Goal: Navigation & Orientation: Find specific page/section

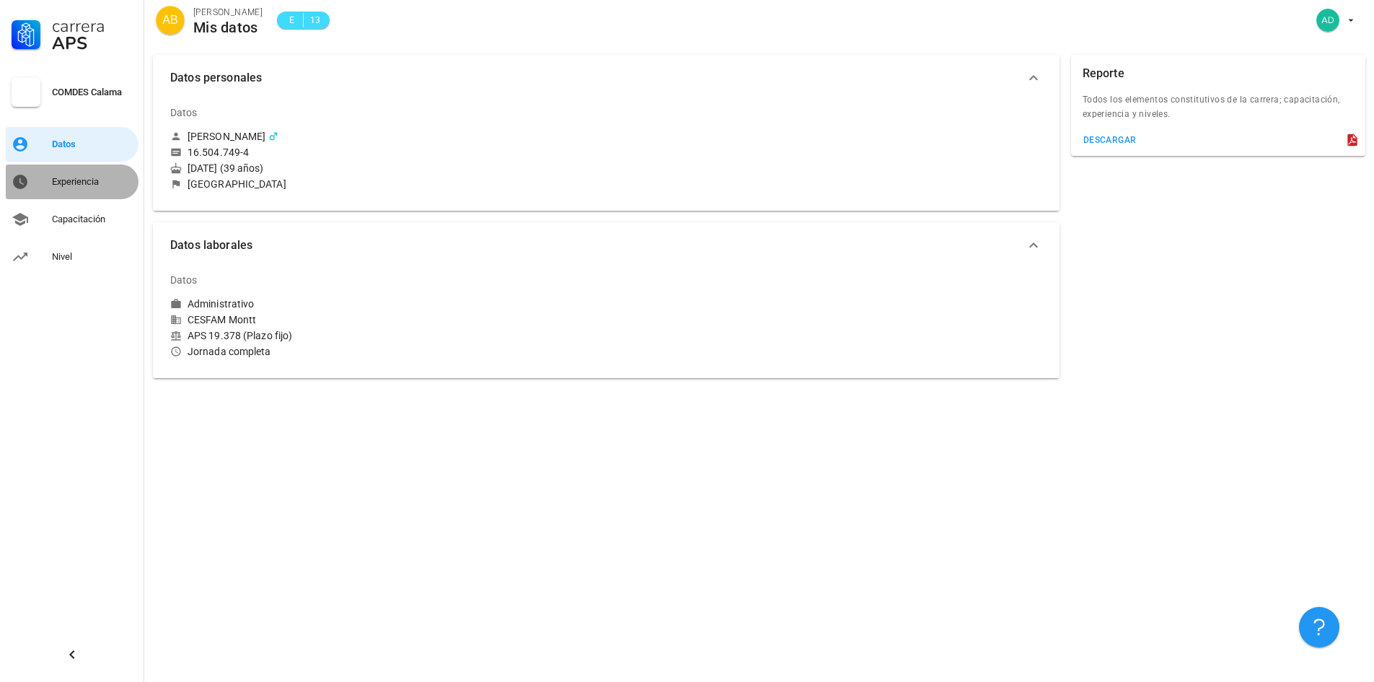
click at [72, 177] on div "Experiencia" at bounding box center [92, 182] width 81 height 12
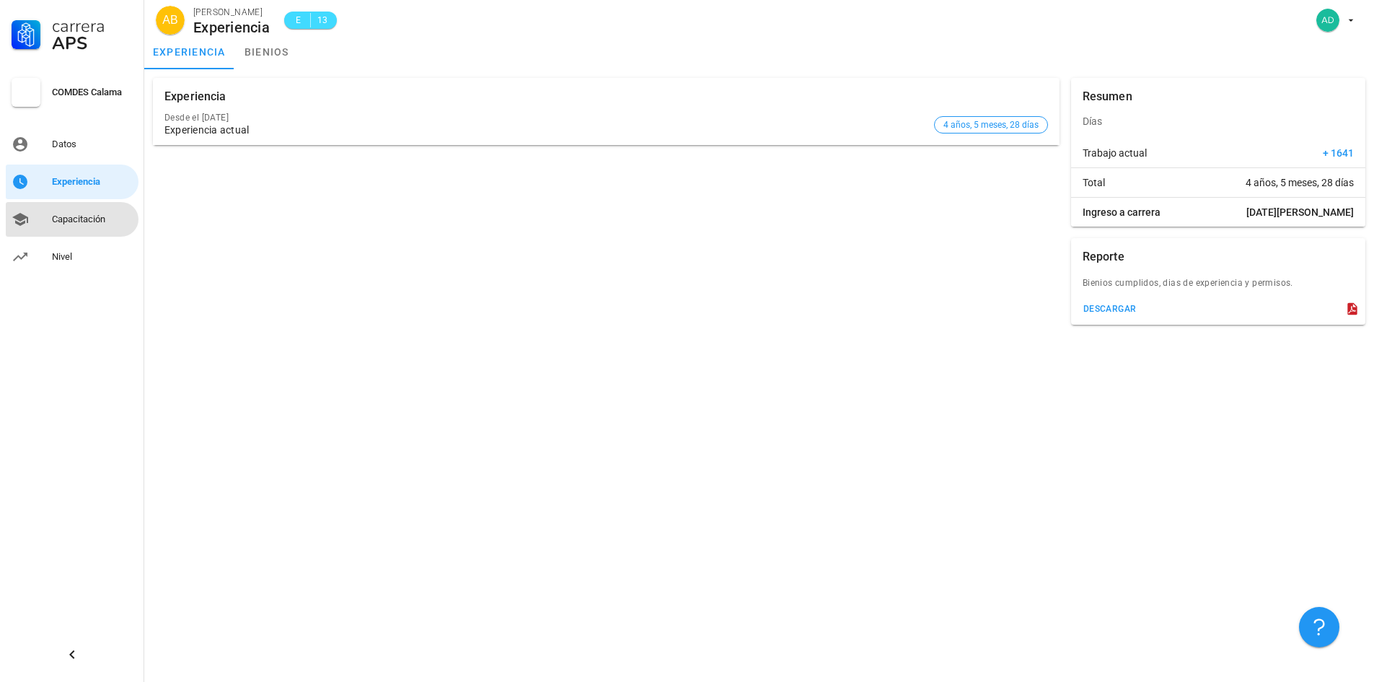
click at [87, 217] on div "Capacitación" at bounding box center [92, 220] width 81 height 12
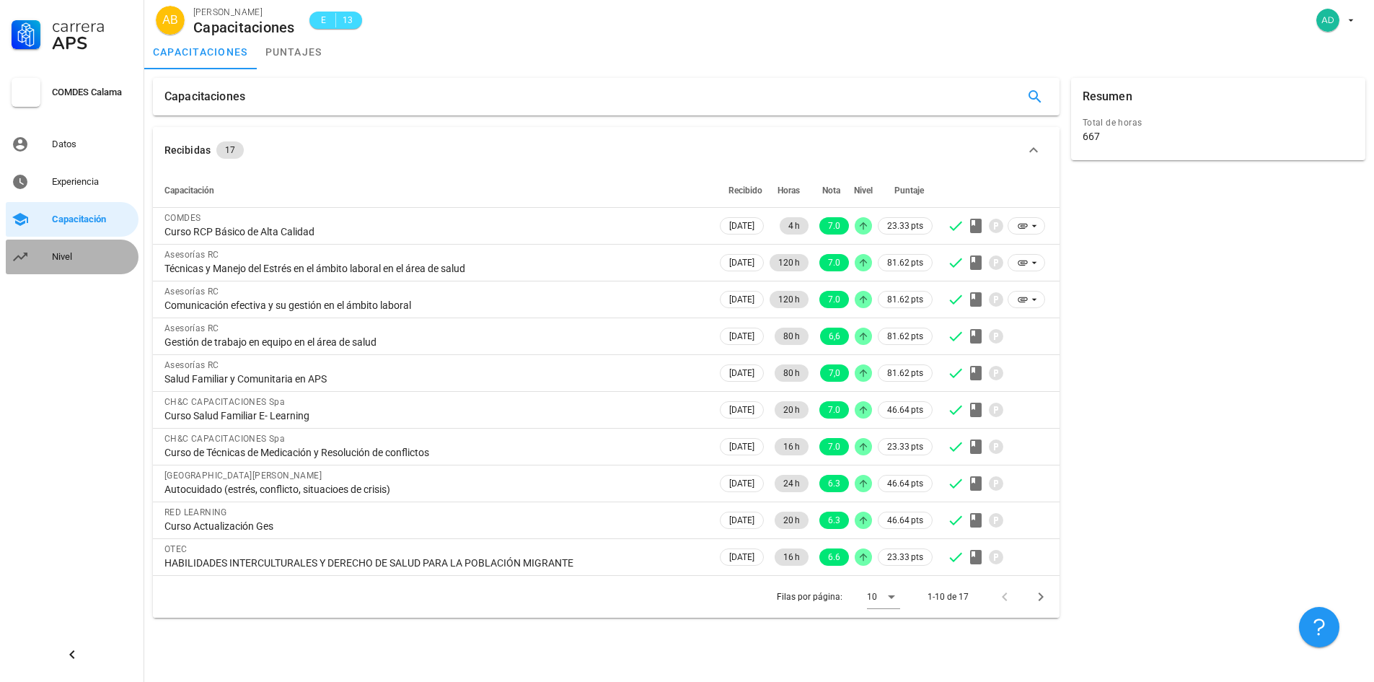
click at [64, 245] on div "Nivel" at bounding box center [92, 256] width 81 height 23
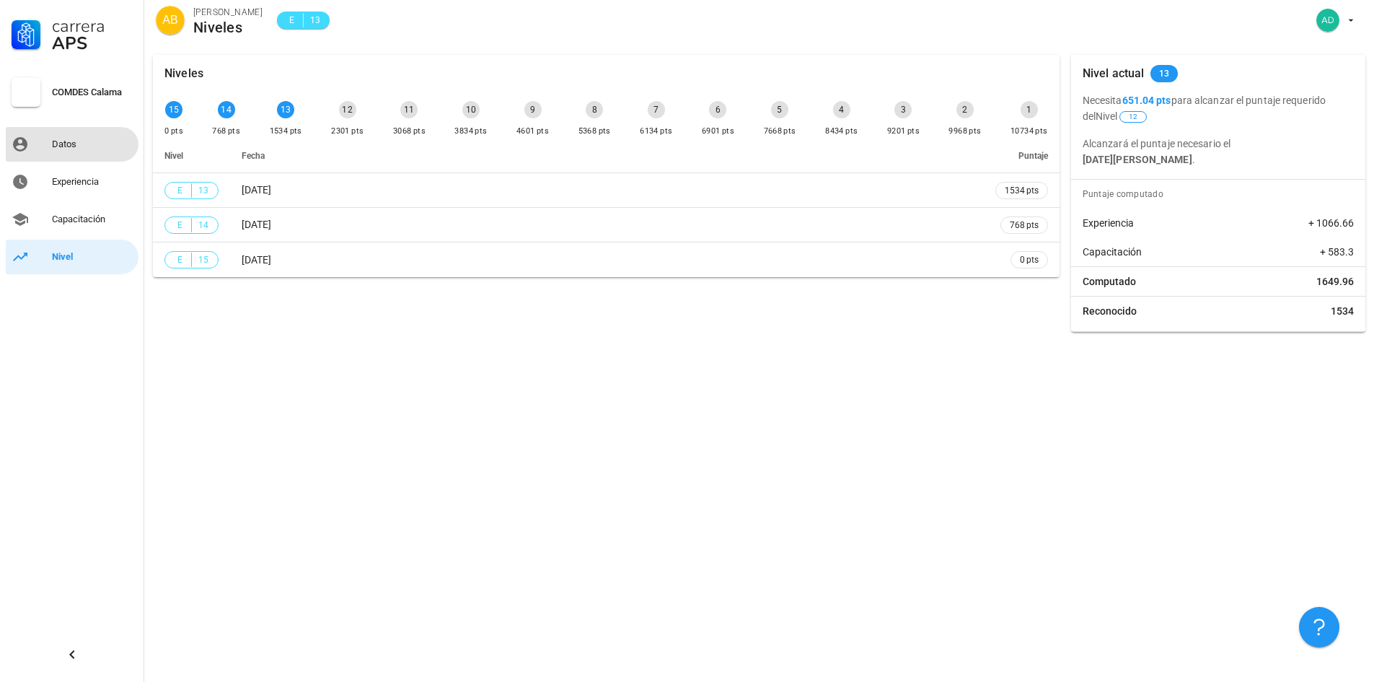
click at [67, 151] on div "Datos" at bounding box center [92, 144] width 81 height 23
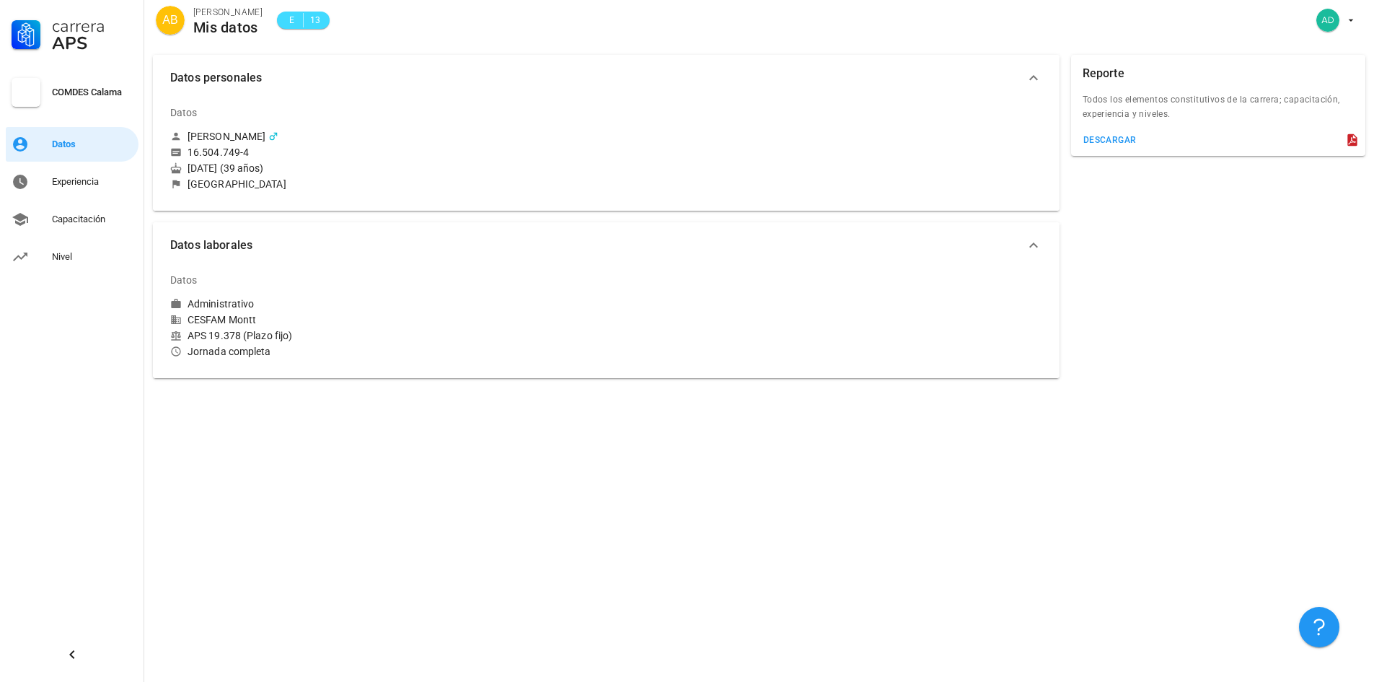
click at [78, 93] on div "COMDES Calama" at bounding box center [92, 93] width 81 height 12
click at [84, 154] on div "Datos" at bounding box center [92, 144] width 81 height 23
click at [56, 190] on div "Experiencia" at bounding box center [92, 181] width 81 height 23
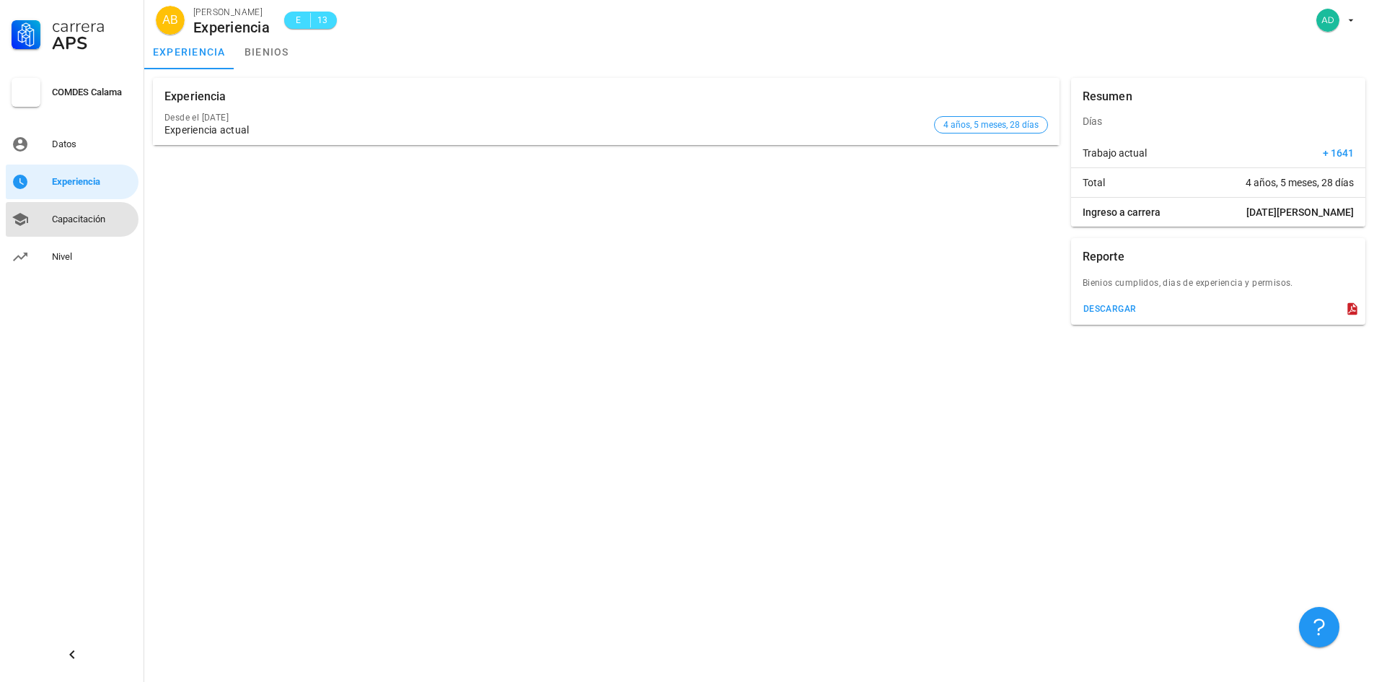
click at [92, 223] on div "Capacitación" at bounding box center [92, 220] width 81 height 12
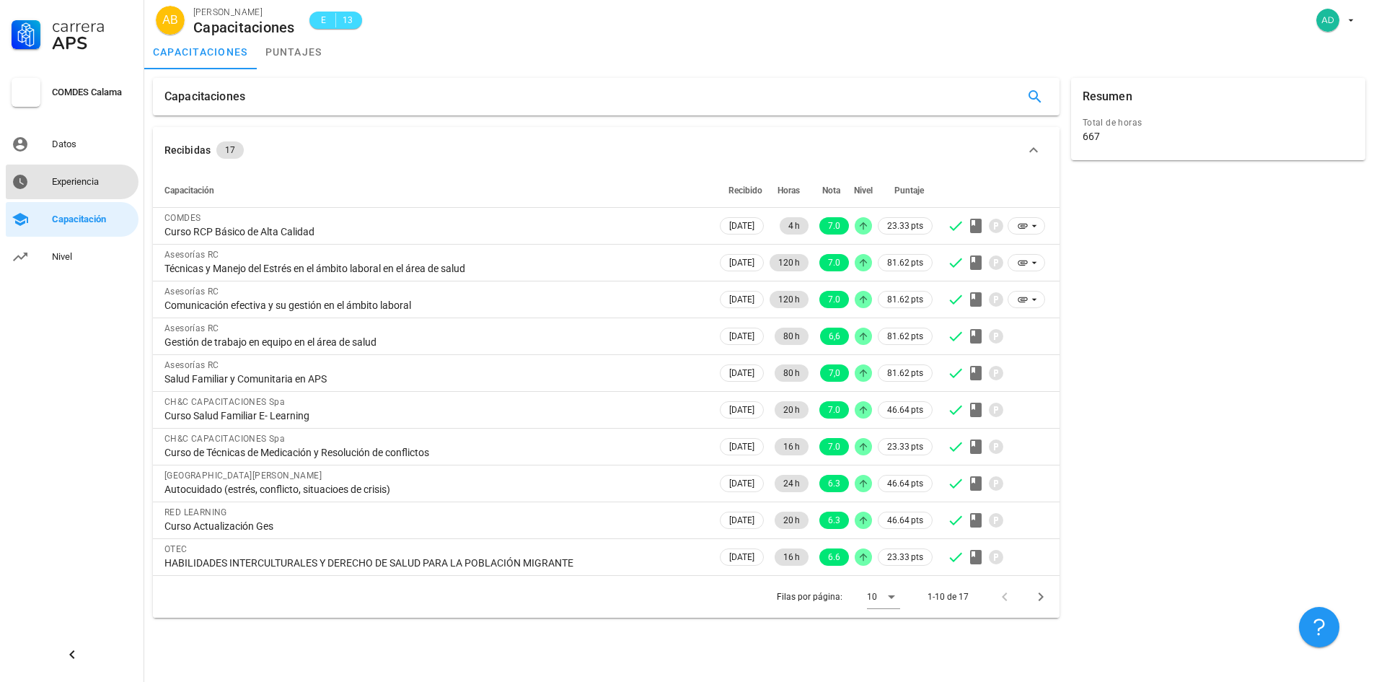
click at [85, 177] on div "Experiencia" at bounding box center [92, 182] width 81 height 12
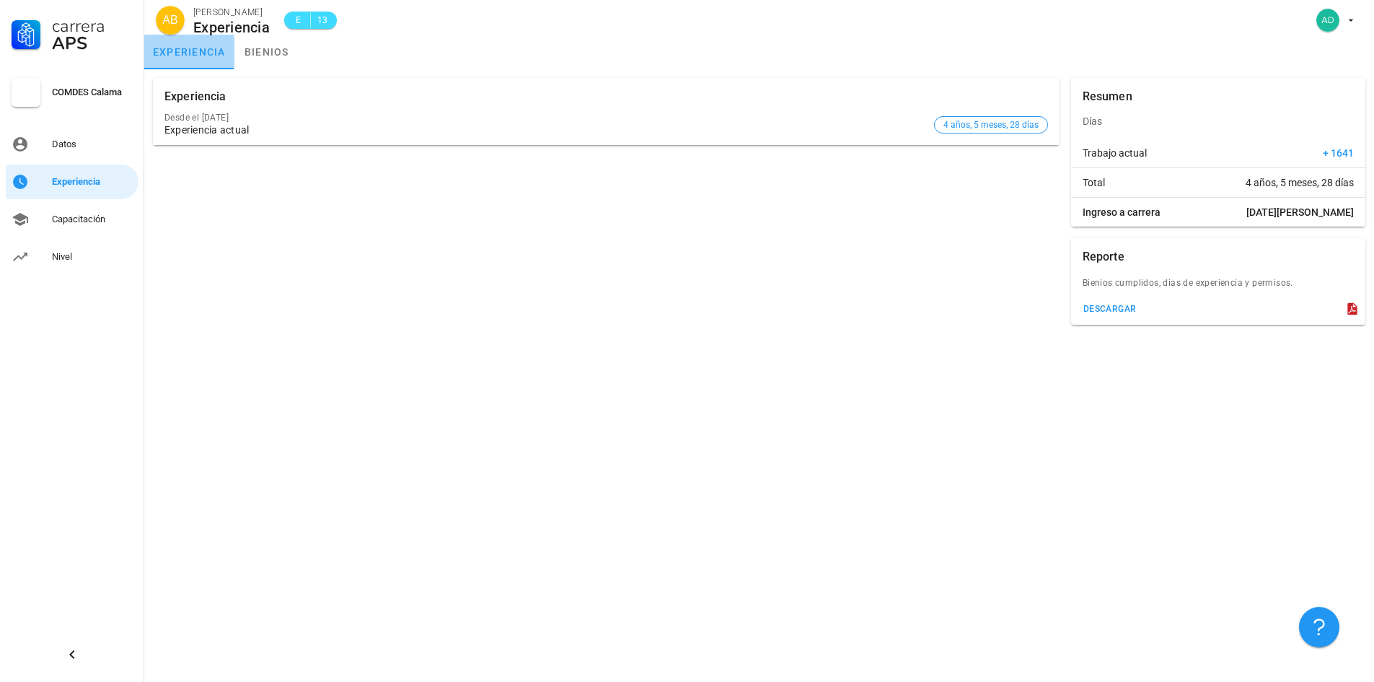
click at [201, 62] on link "experiencia" at bounding box center [189, 52] width 90 height 35
click at [276, 421] on div "Experiencia Desde el [DATE] Experiencia actual 4 años, 5 meses, 28 días Resumen…" at bounding box center [759, 375] width 1230 height 613
click at [87, 229] on div "Capacitación" at bounding box center [92, 219] width 81 height 23
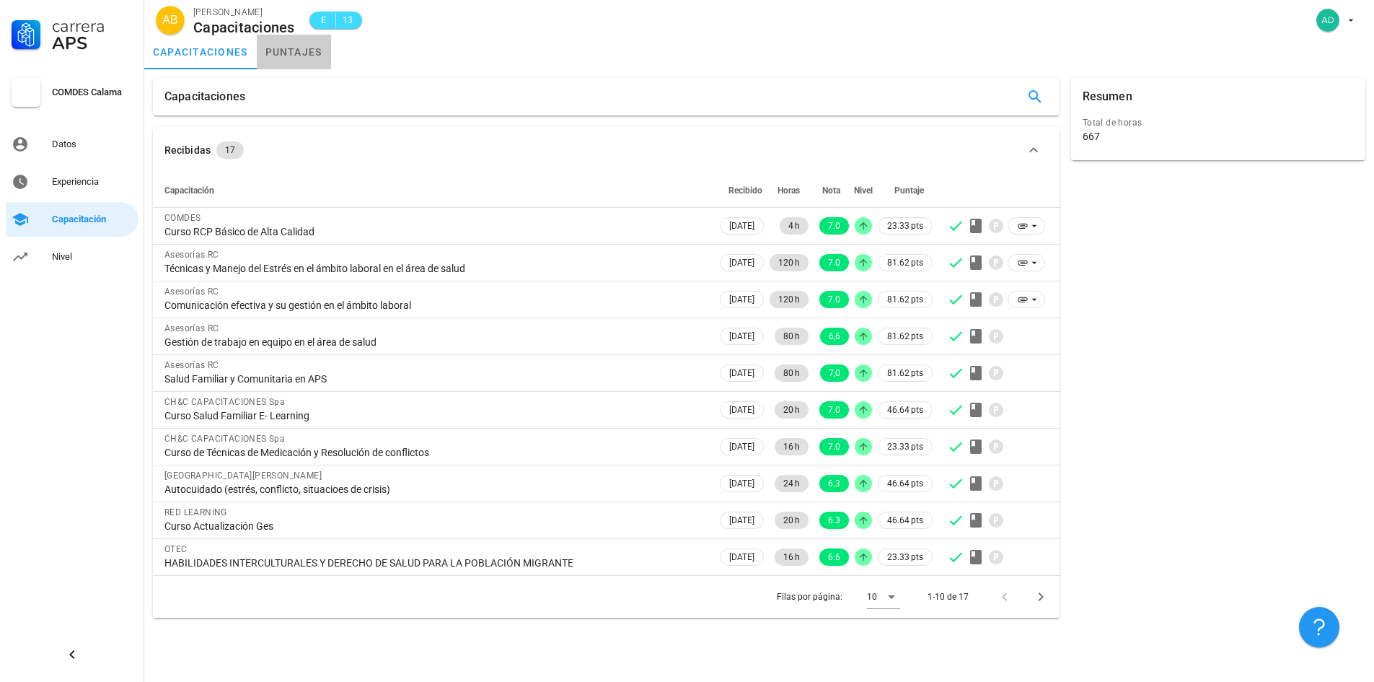
click at [286, 46] on link "puntajes" at bounding box center [294, 52] width 74 height 35
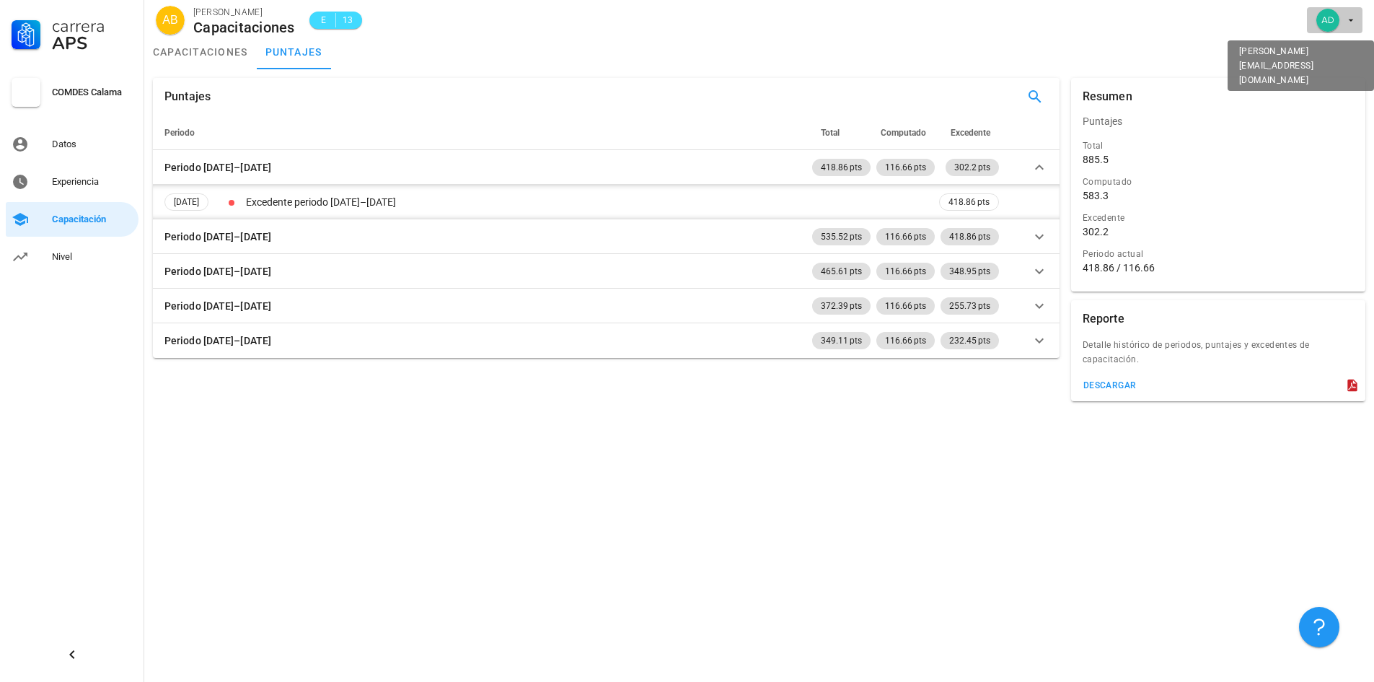
drag, startPoint x: 1343, startPoint y: 25, endPoint x: 1338, endPoint y: 32, distance: 9.4
click at [1341, 25] on span "button" at bounding box center [1335, 20] width 44 height 23
click at [1342, 54] on div "Salir" at bounding box center [1343, 56] width 23 height 29
